Goal: Navigation & Orientation: Understand site structure

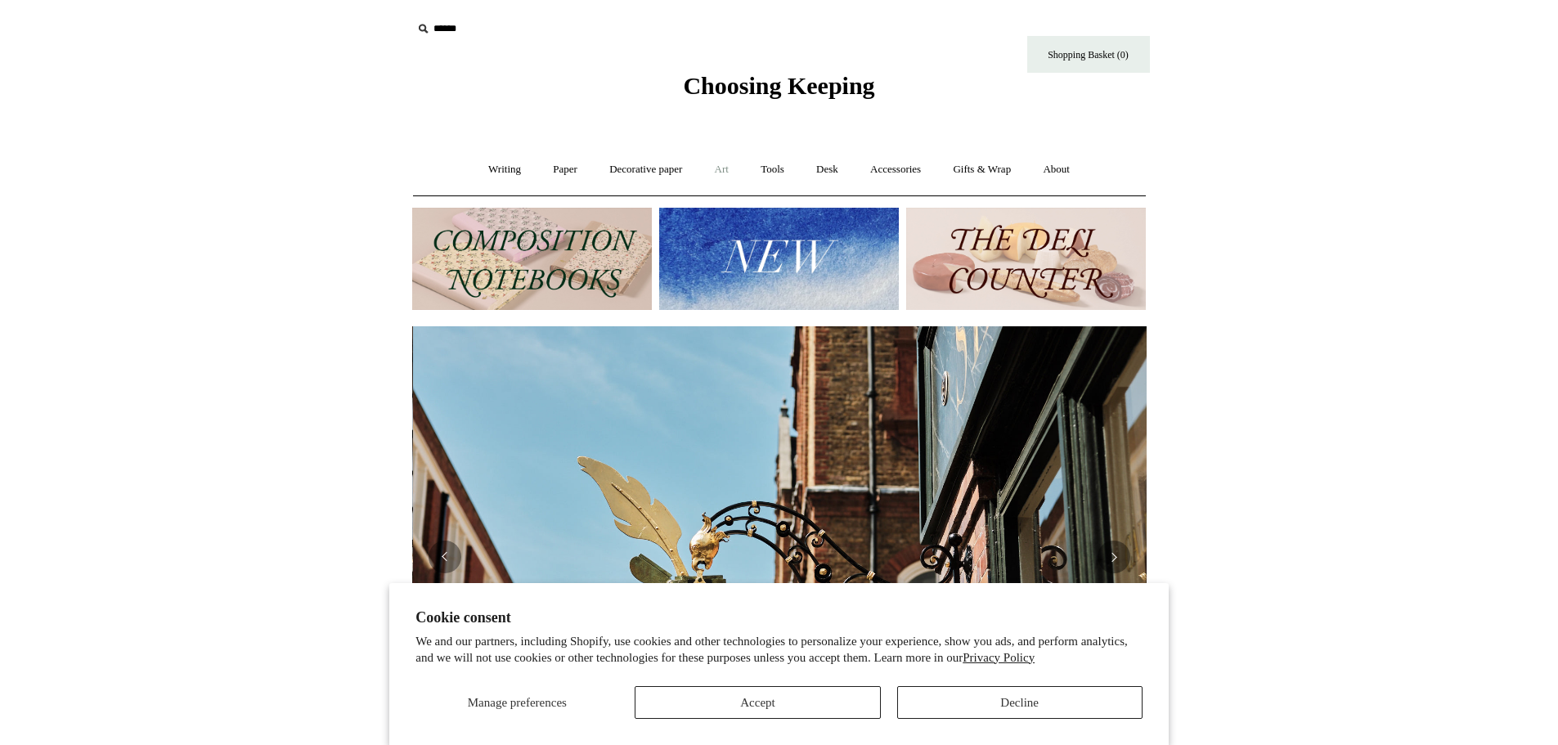
scroll to position [0, 734]
click at [846, 175] on link "Desk +" at bounding box center [827, 169] width 52 height 43
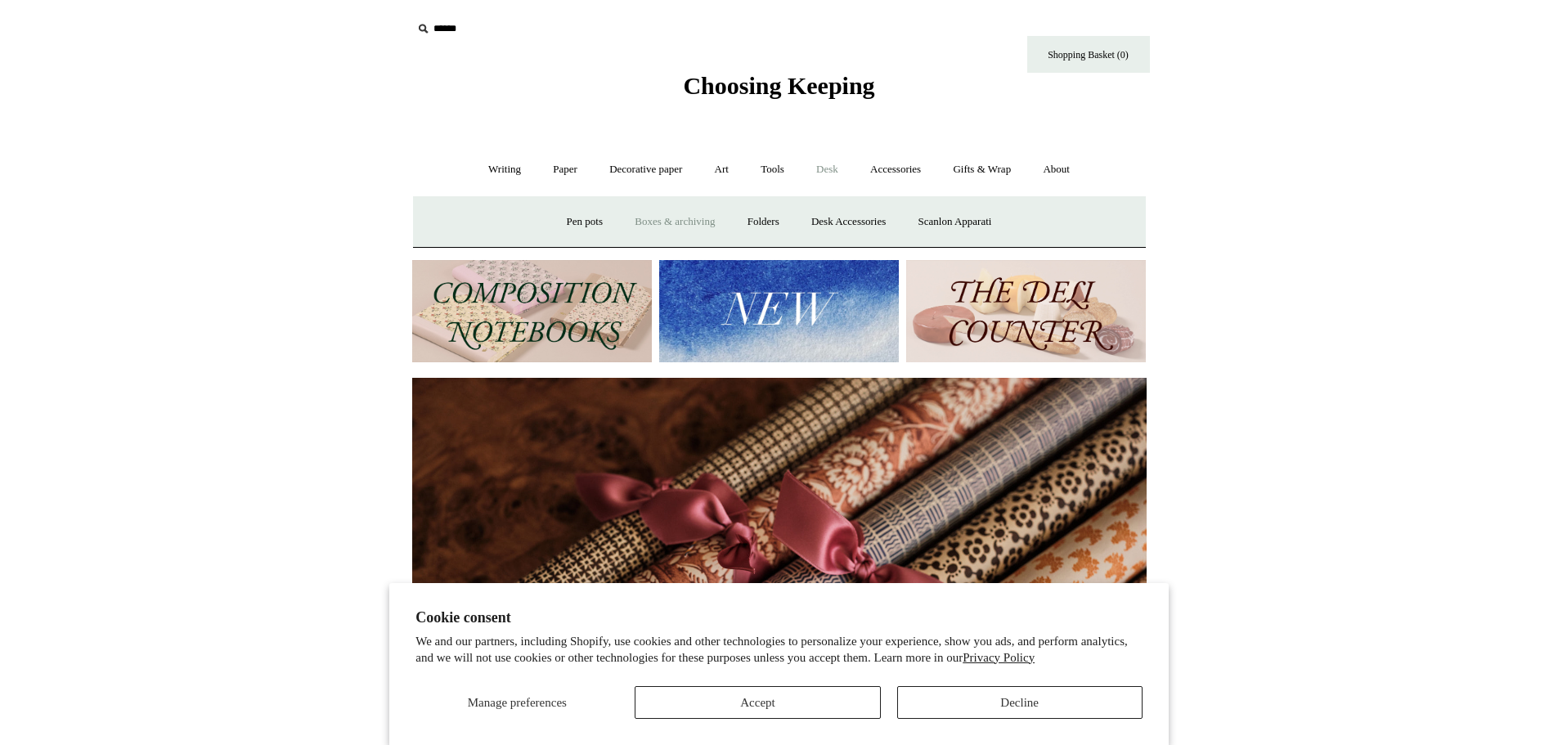
scroll to position [0, 1469]
click at [778, 212] on link "Folders" at bounding box center [763, 221] width 61 height 43
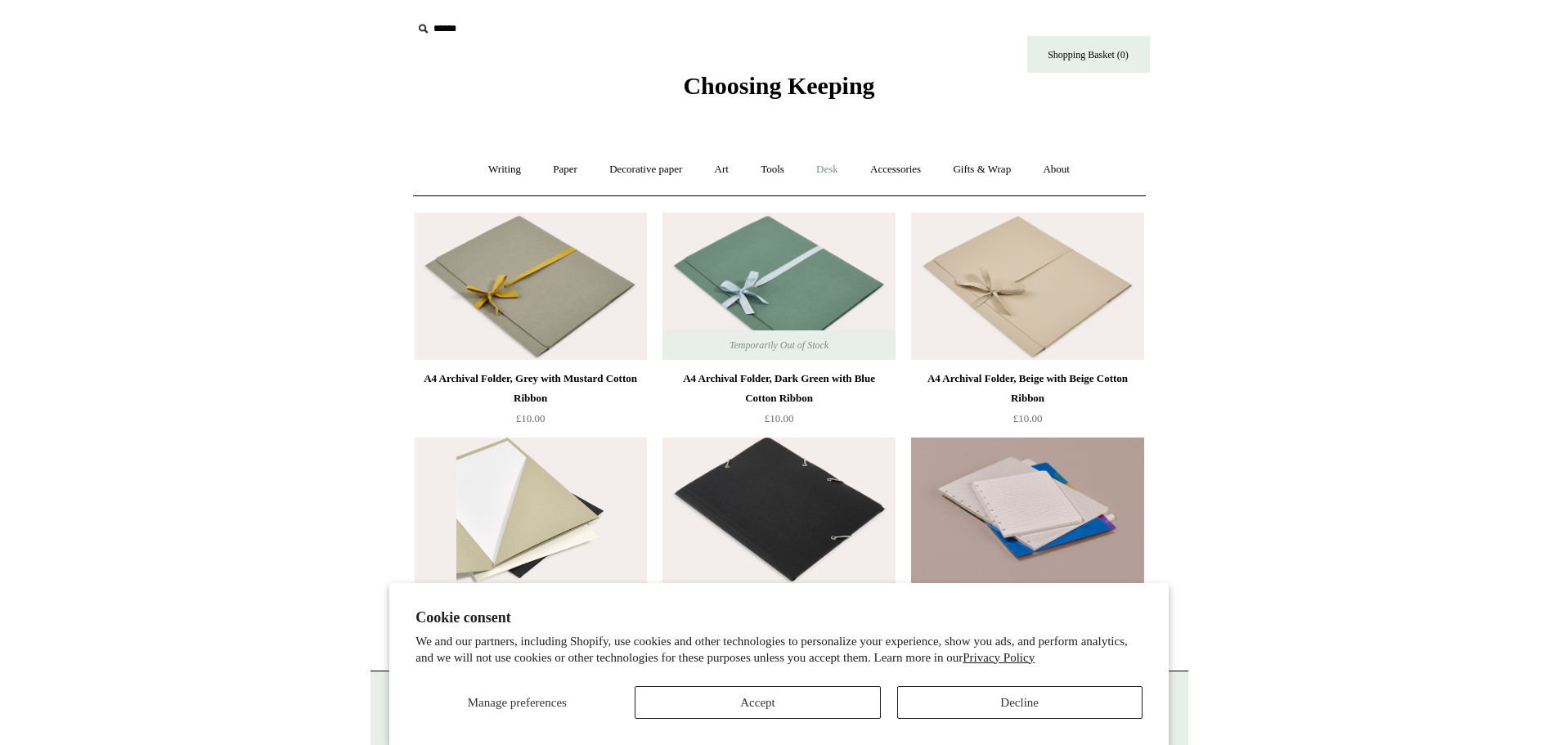
click at [835, 177] on link "Desk +" at bounding box center [827, 169] width 52 height 43
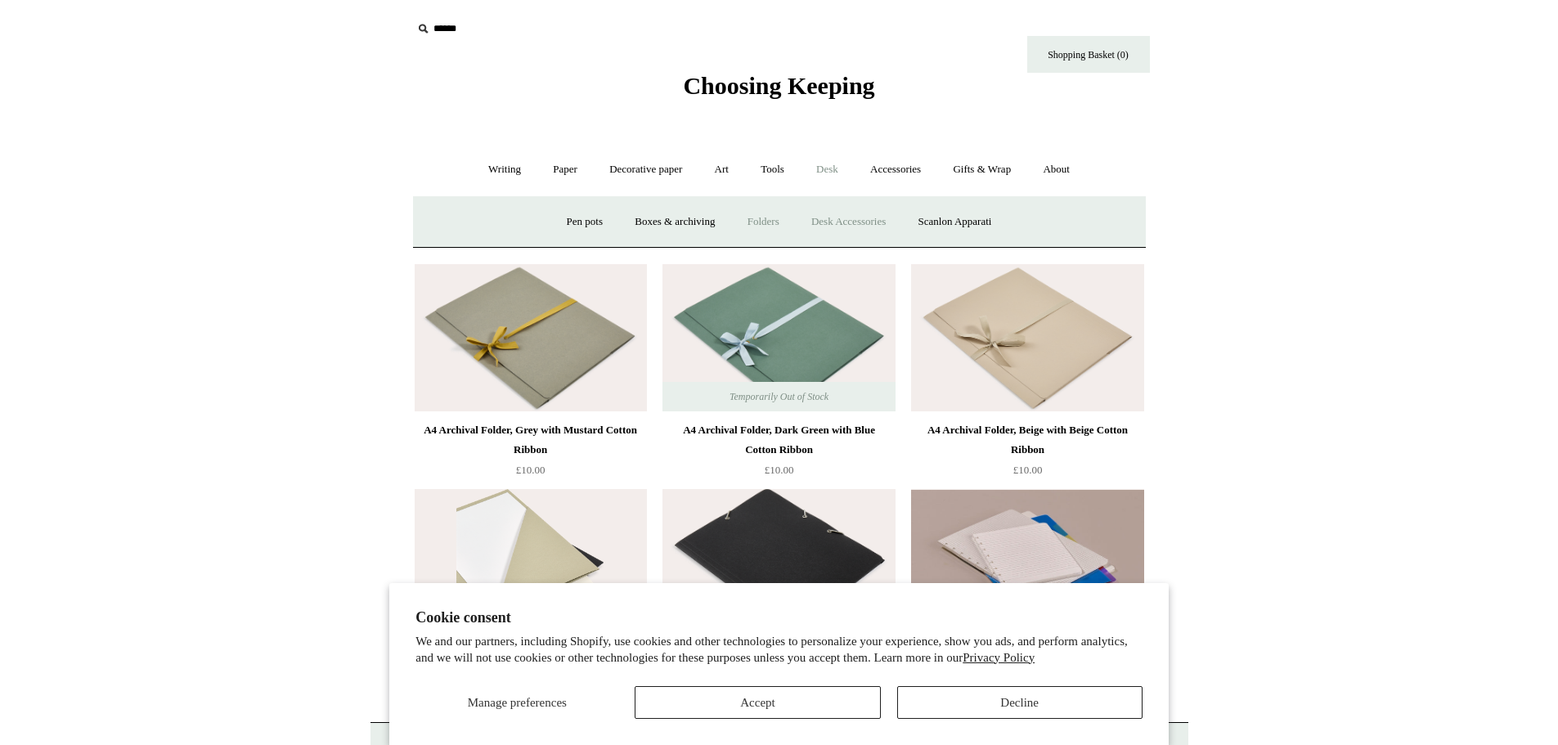
click at [850, 217] on link "Desk Accessories" at bounding box center [848, 221] width 104 height 43
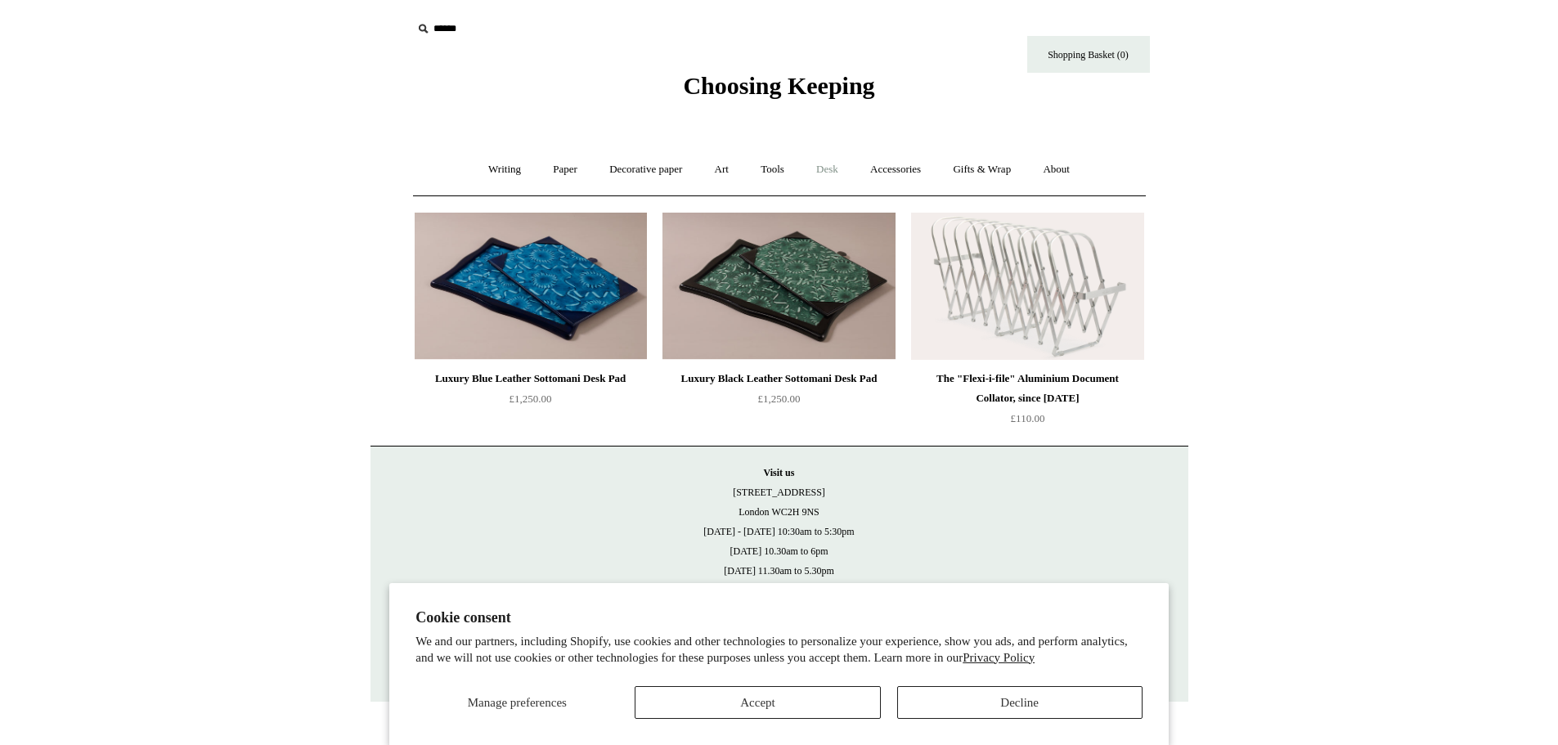
click at [831, 168] on link "Desk +" at bounding box center [827, 169] width 52 height 43
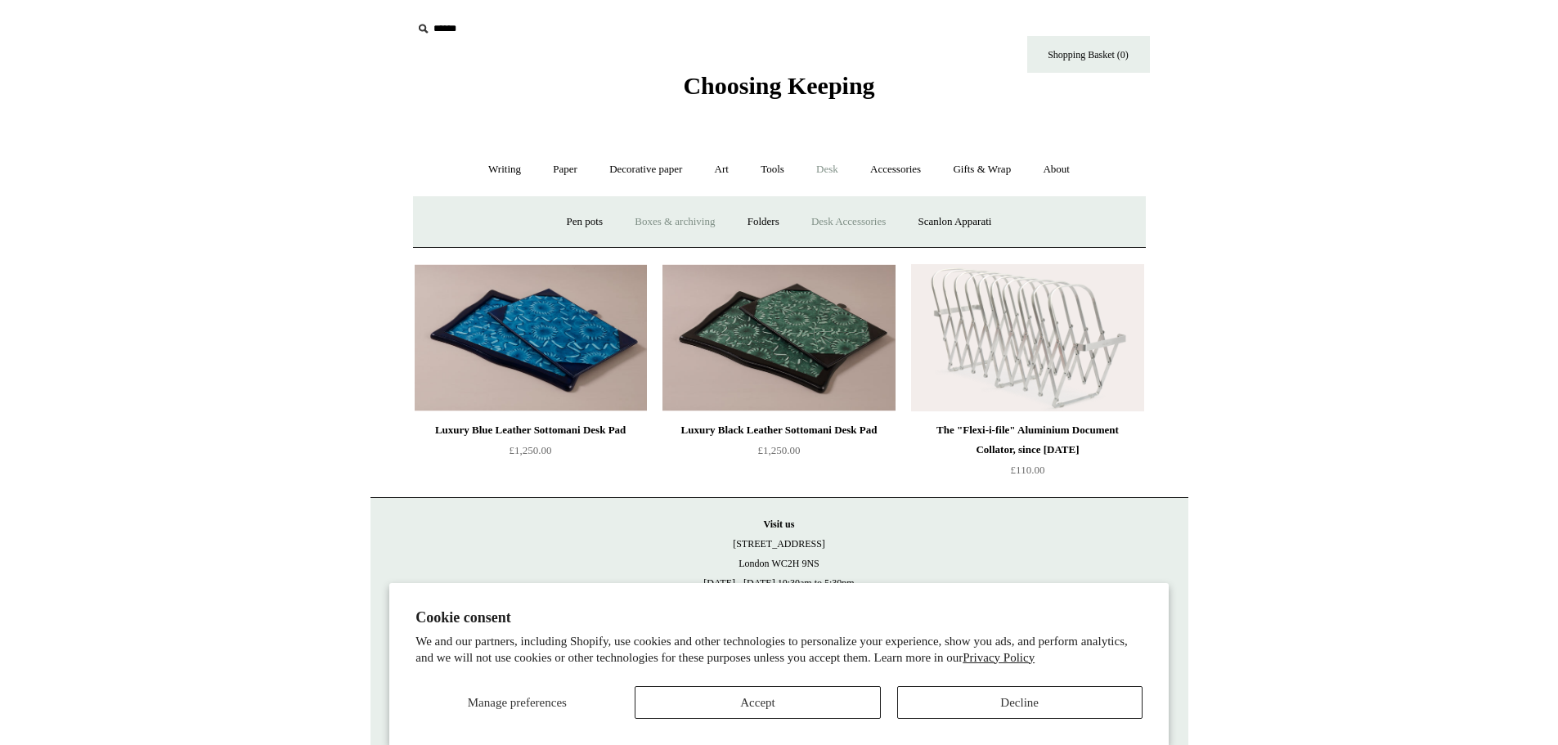
click at [673, 230] on link "Boxes & archiving" at bounding box center [675, 221] width 110 height 43
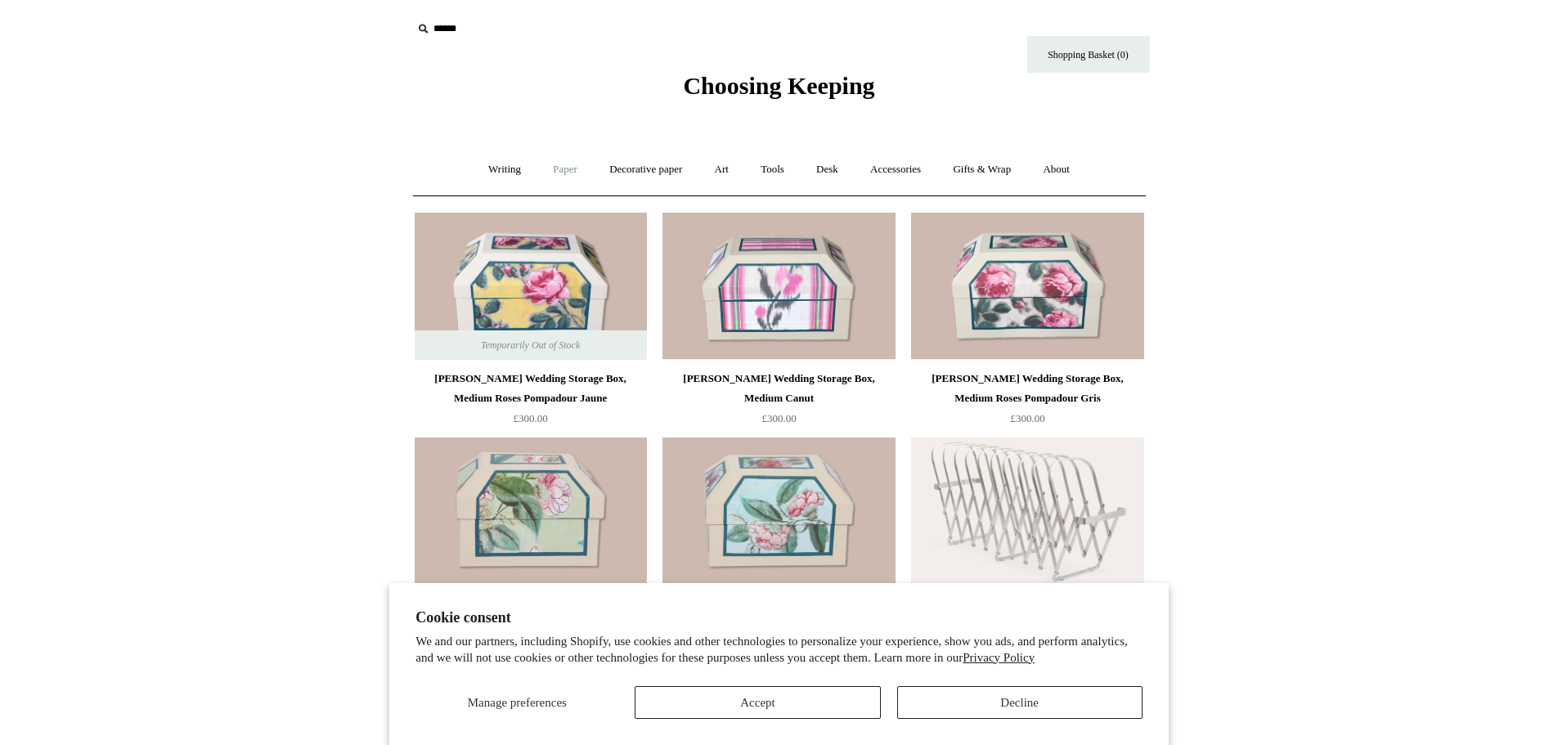
click at [567, 167] on link "Paper +" at bounding box center [565, 169] width 54 height 43
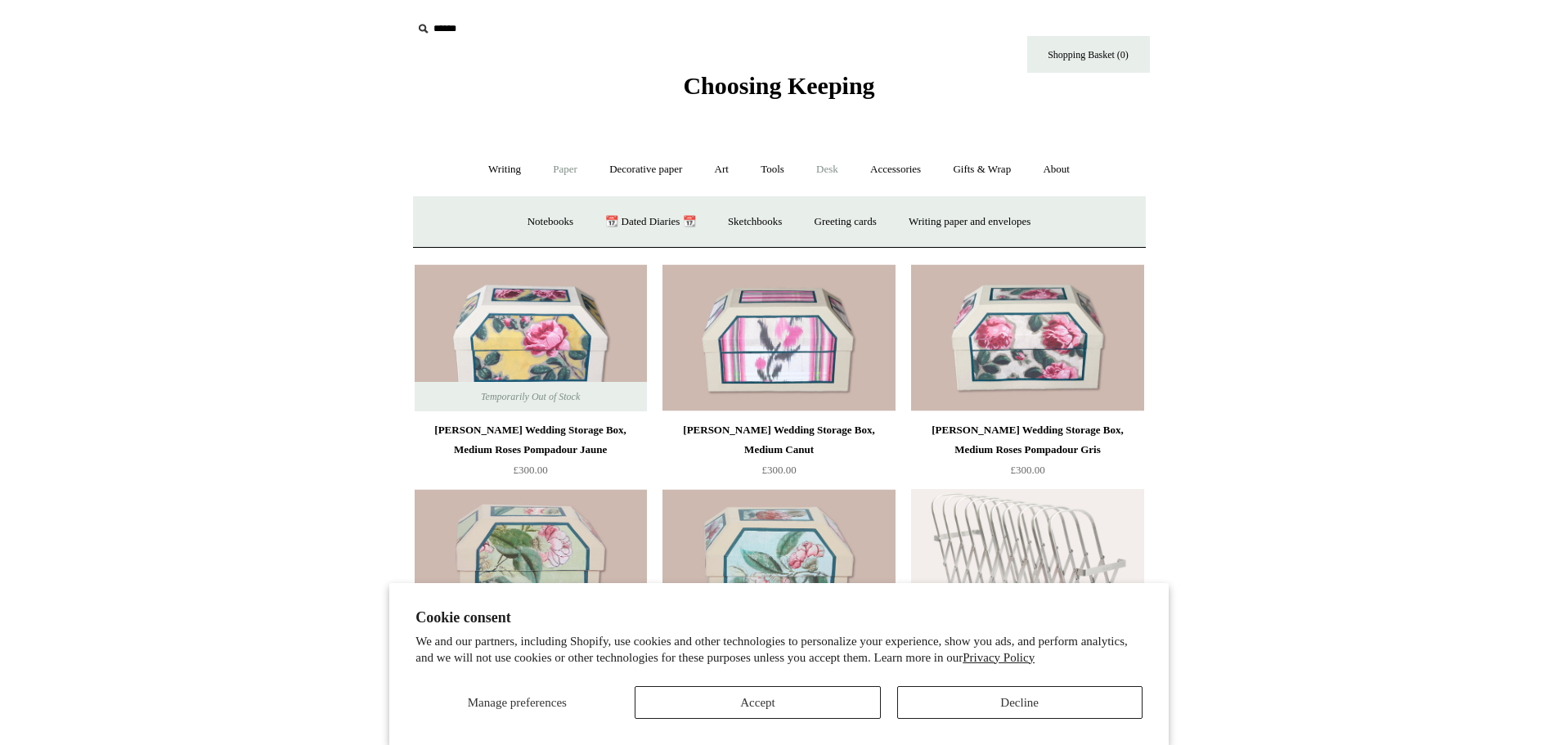
click at [818, 171] on link "Desk +" at bounding box center [827, 169] width 52 height 43
